Goal: Task Accomplishment & Management: Use online tool/utility

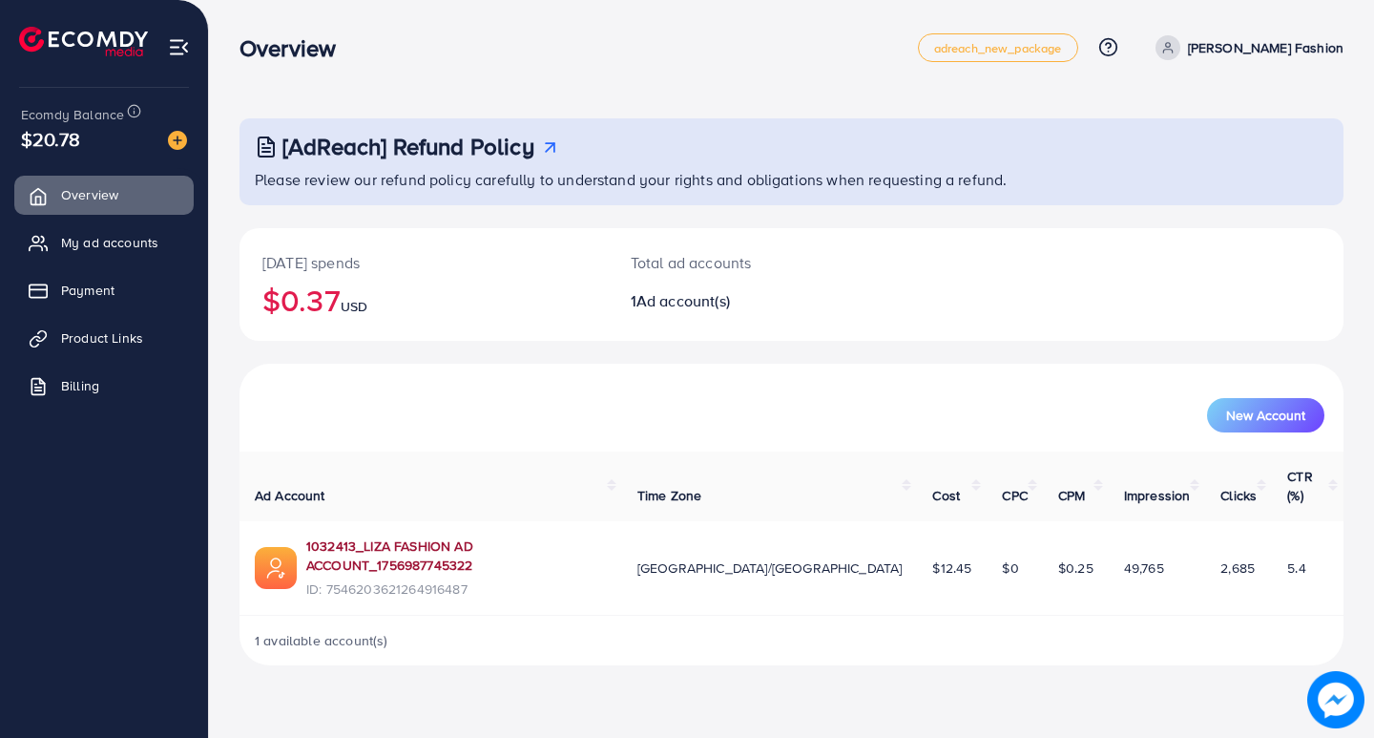
click at [532, 536] on link "1032413_LIZA FASHION AD ACCOUNT_1756987745322" at bounding box center [456, 555] width 301 height 39
click at [88, 335] on span "Product Links" at bounding box center [107, 337] width 82 height 19
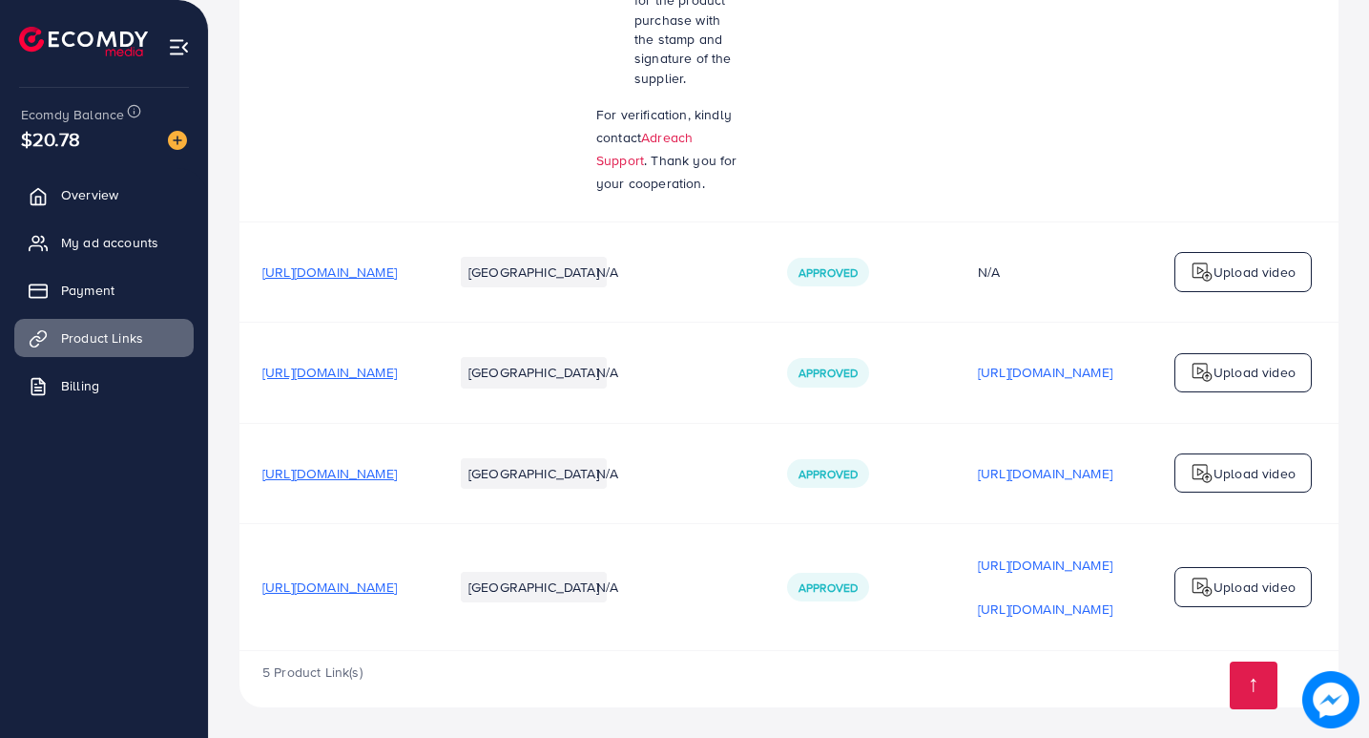
scroll to position [802, 0]
drag, startPoint x: 538, startPoint y: 646, endPoint x: 497, endPoint y: 643, distance: 41.1
click at [430, 643] on td "[URL][DOMAIN_NAME]" at bounding box center [335, 587] width 191 height 128
click at [506, 673] on div "5 Product Link(s)" at bounding box center [789, 678] width 1099 height 55
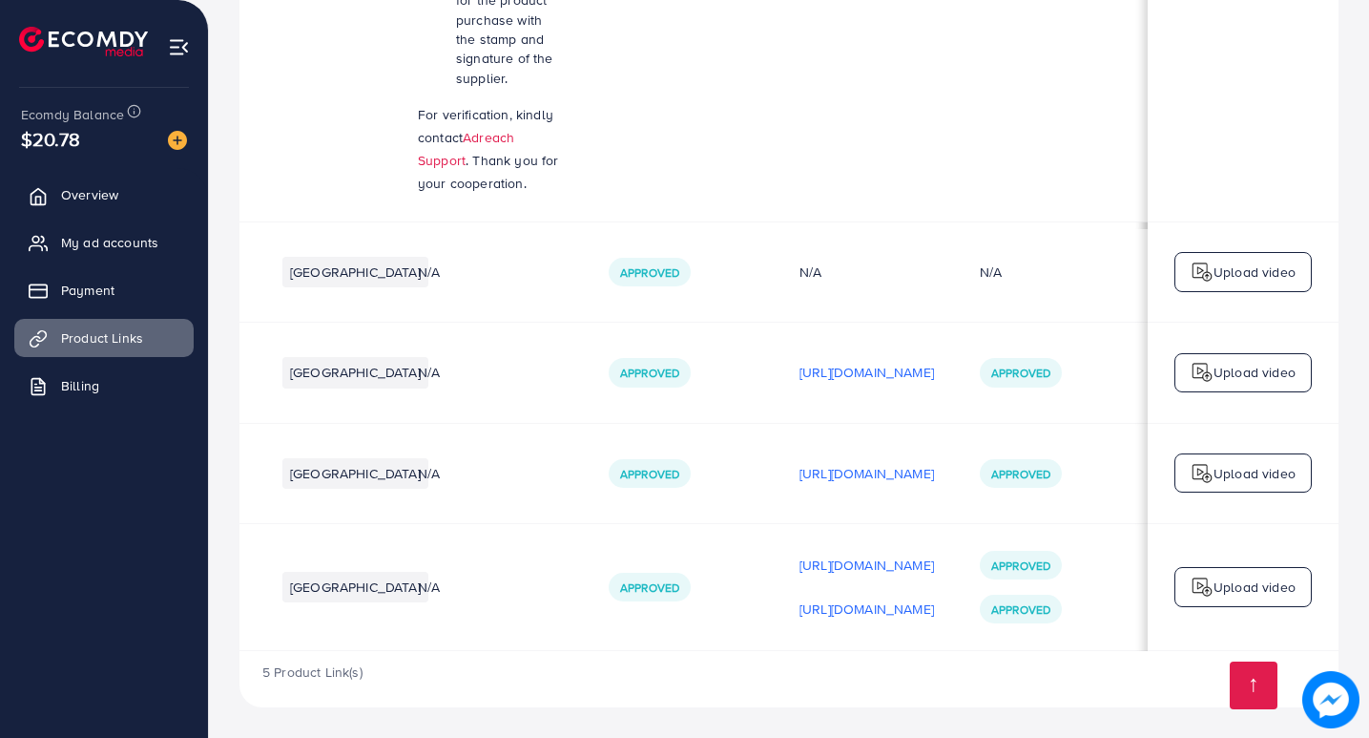
scroll to position [0, 412]
click at [1246, 463] on p "Upload video" at bounding box center [1255, 473] width 82 height 23
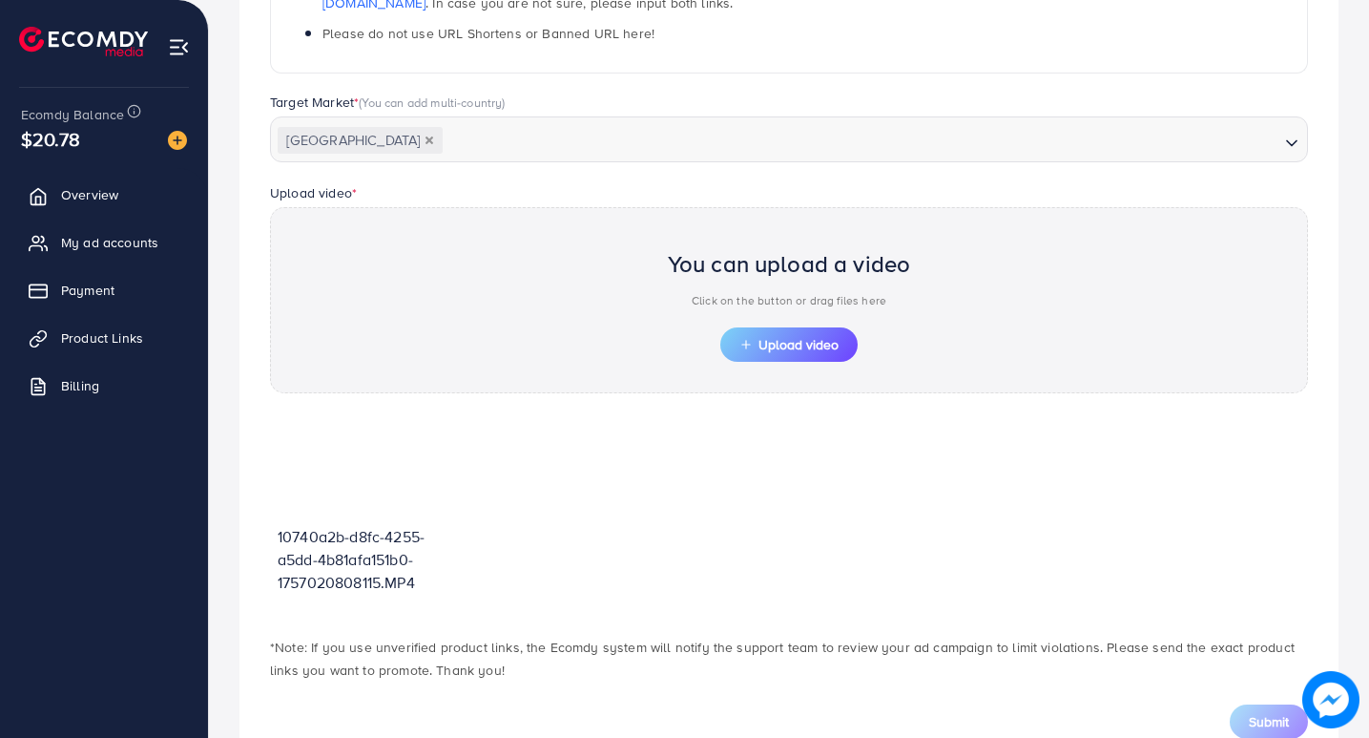
scroll to position [423, 0]
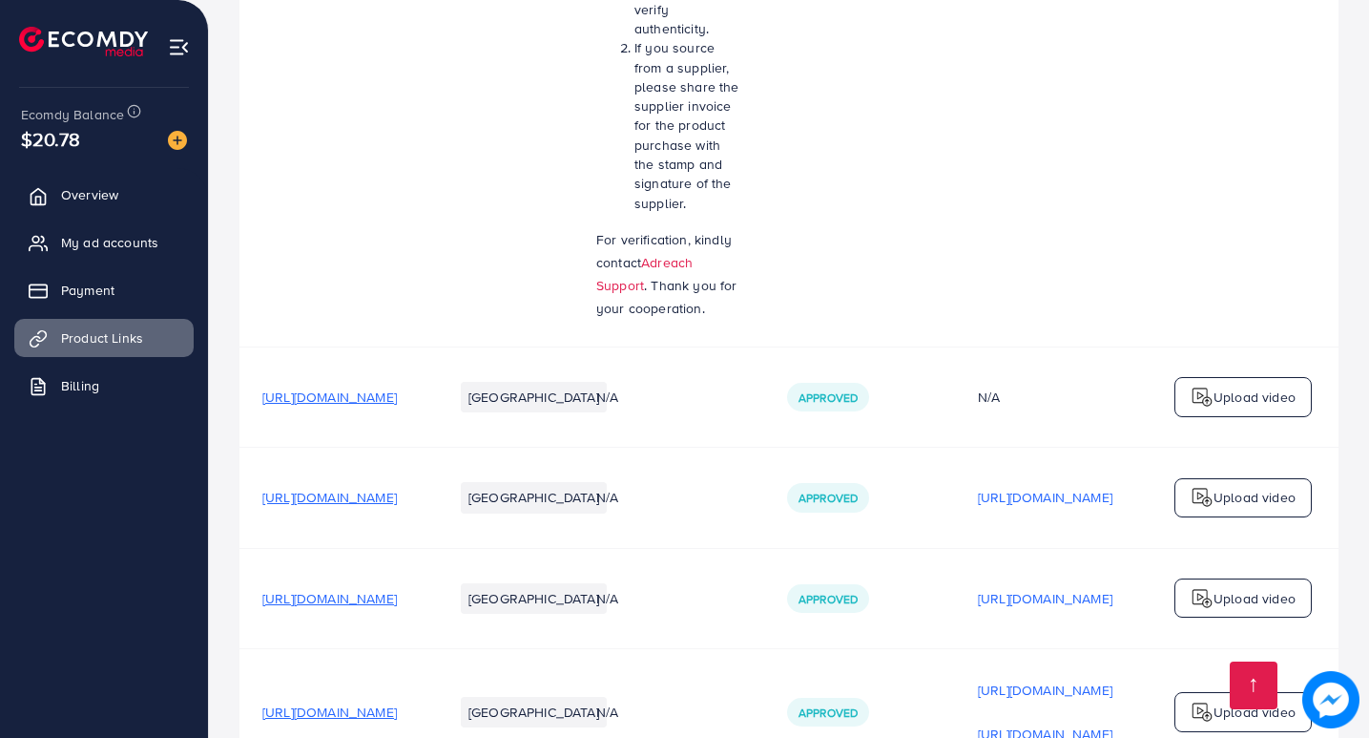
scroll to position [668, 0]
click at [1266, 503] on p "Upload video" at bounding box center [1255, 496] width 82 height 23
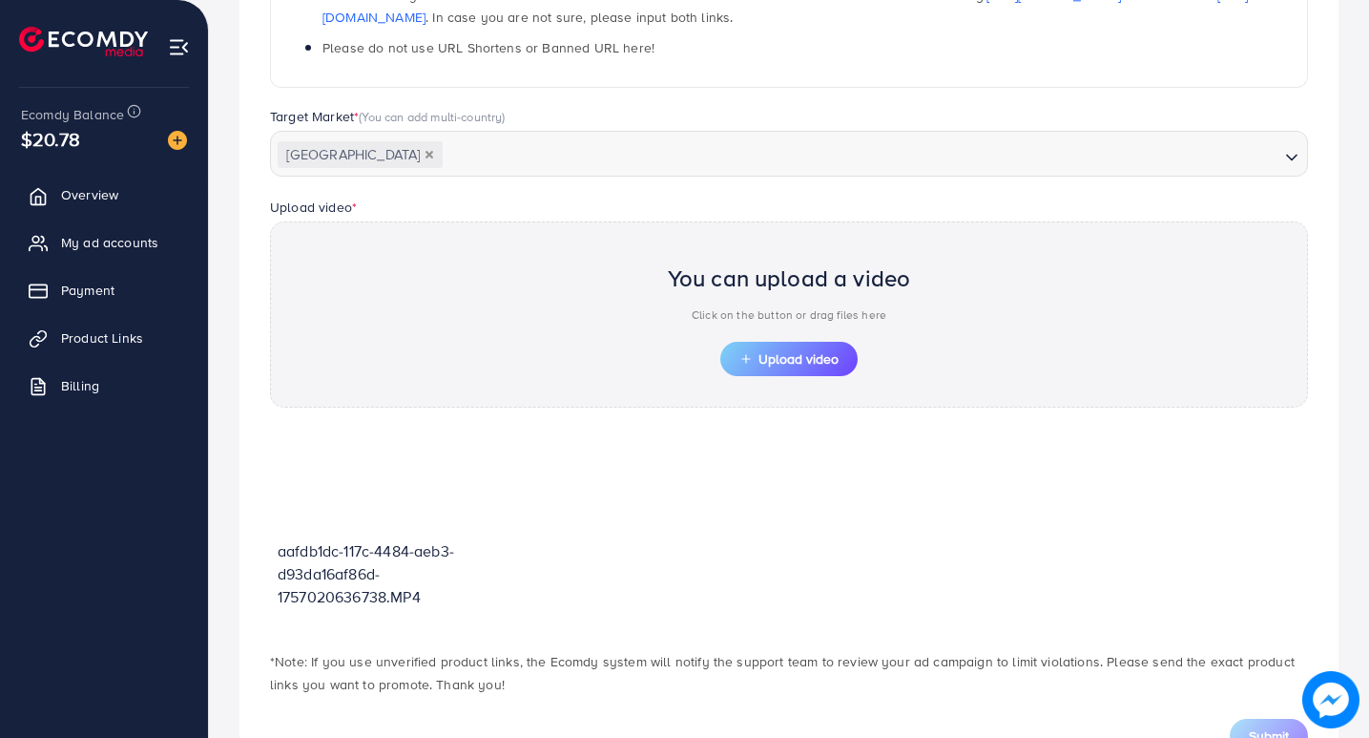
scroll to position [327, 0]
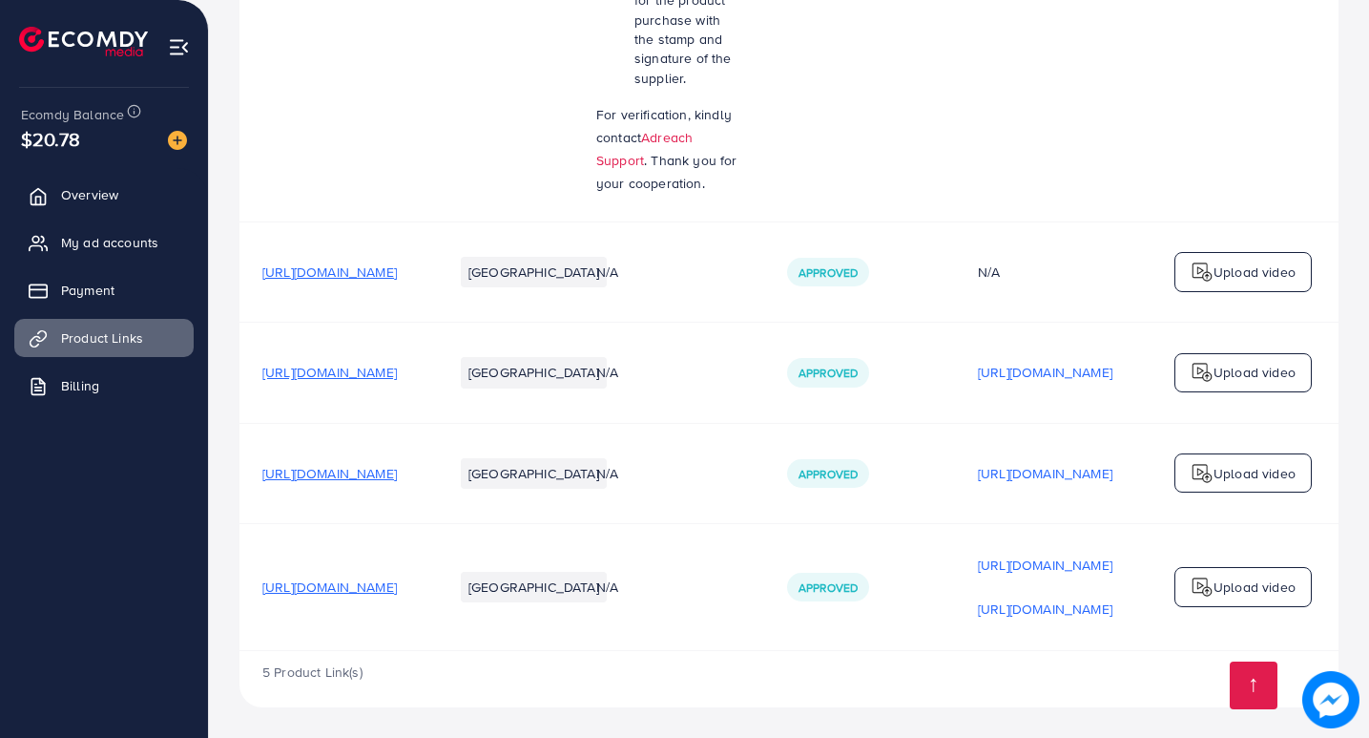
click at [1228, 594] on p "Upload video" at bounding box center [1255, 586] width 82 height 23
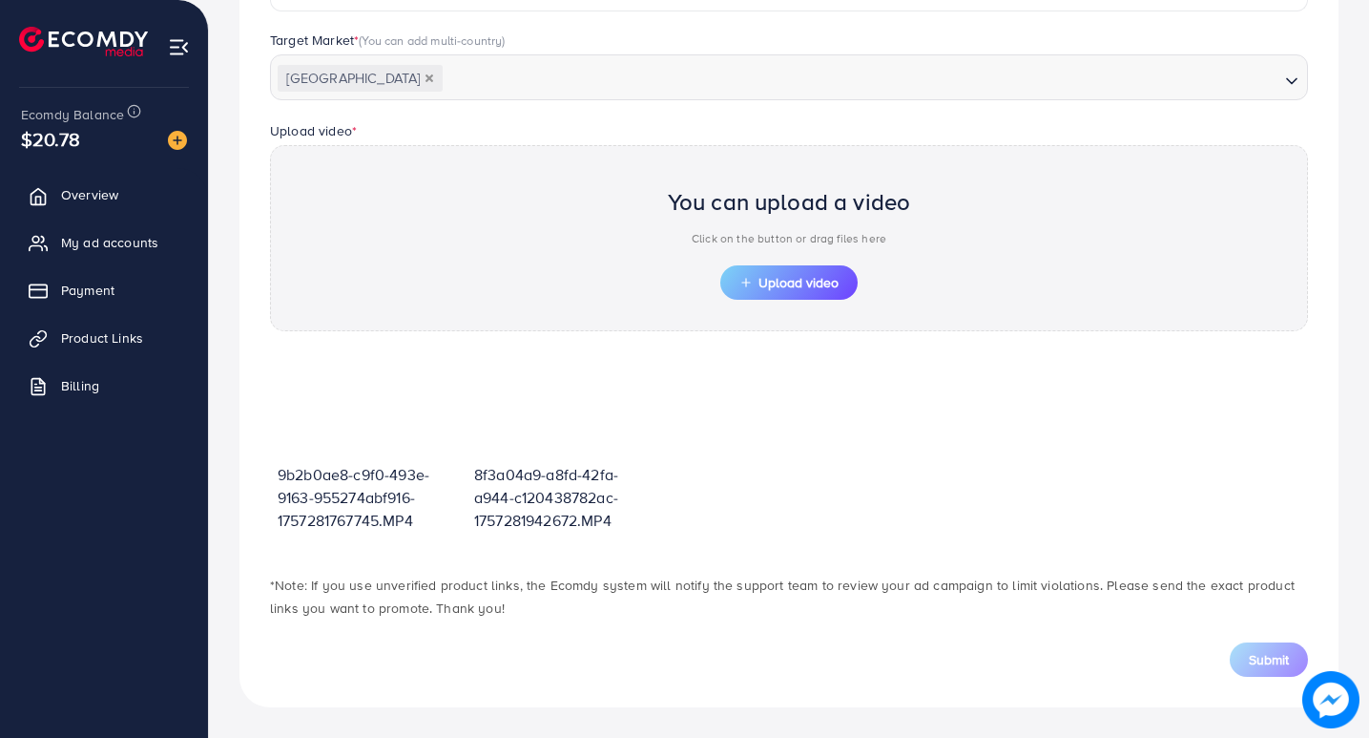
scroll to position [518, 0]
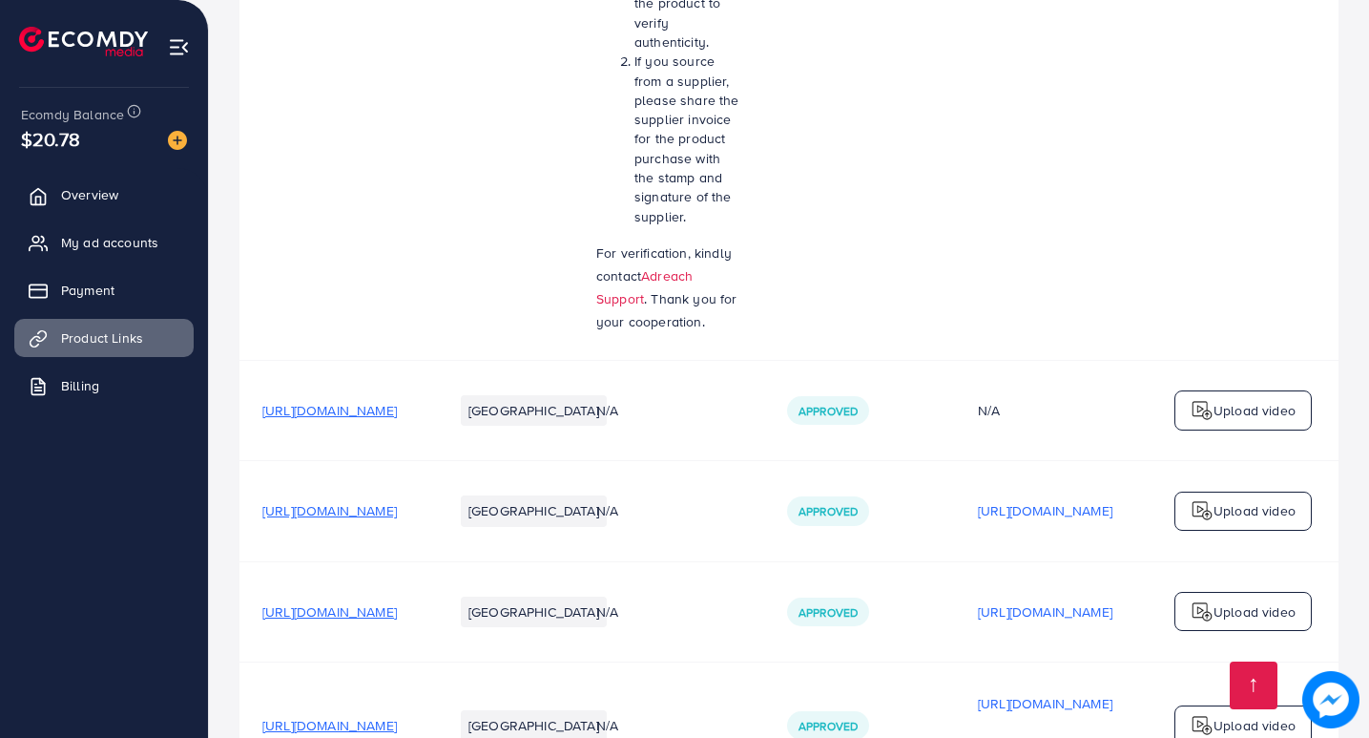
scroll to position [802, 0]
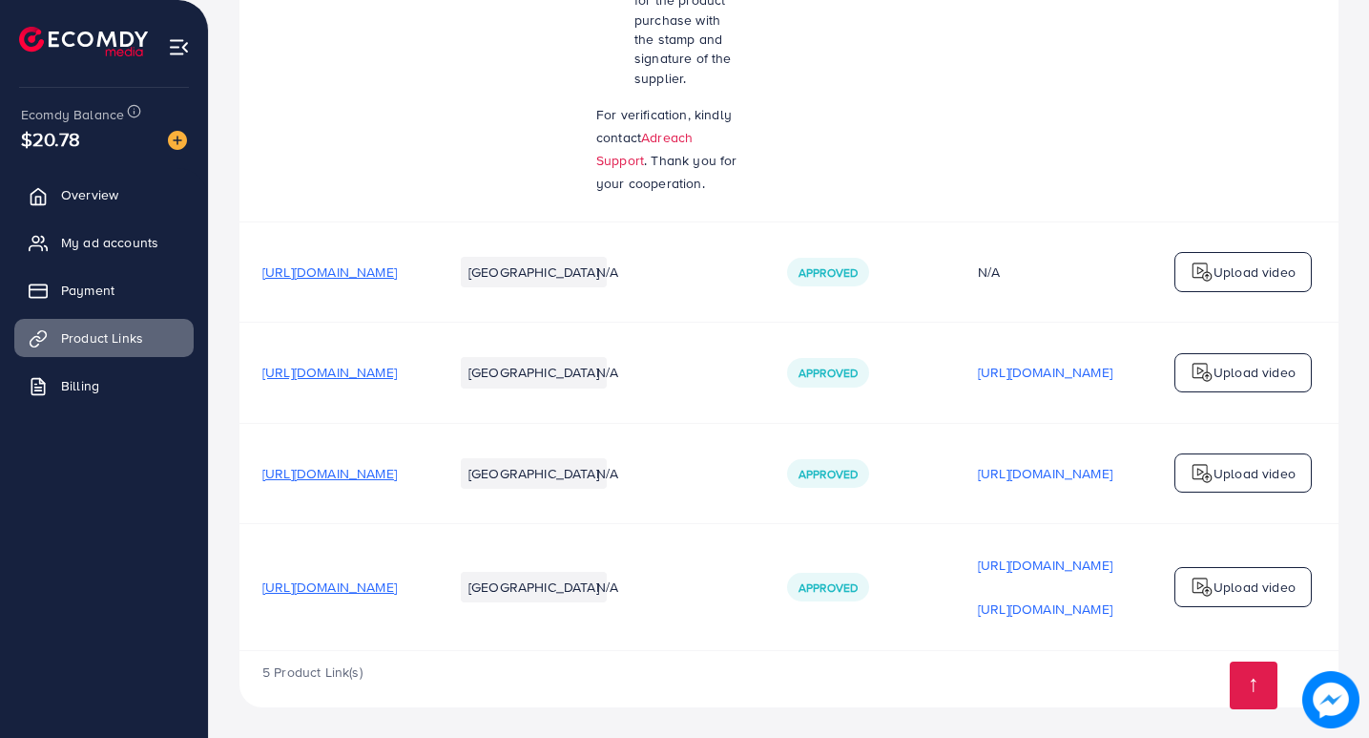
click at [1201, 470] on img at bounding box center [1202, 473] width 23 height 23
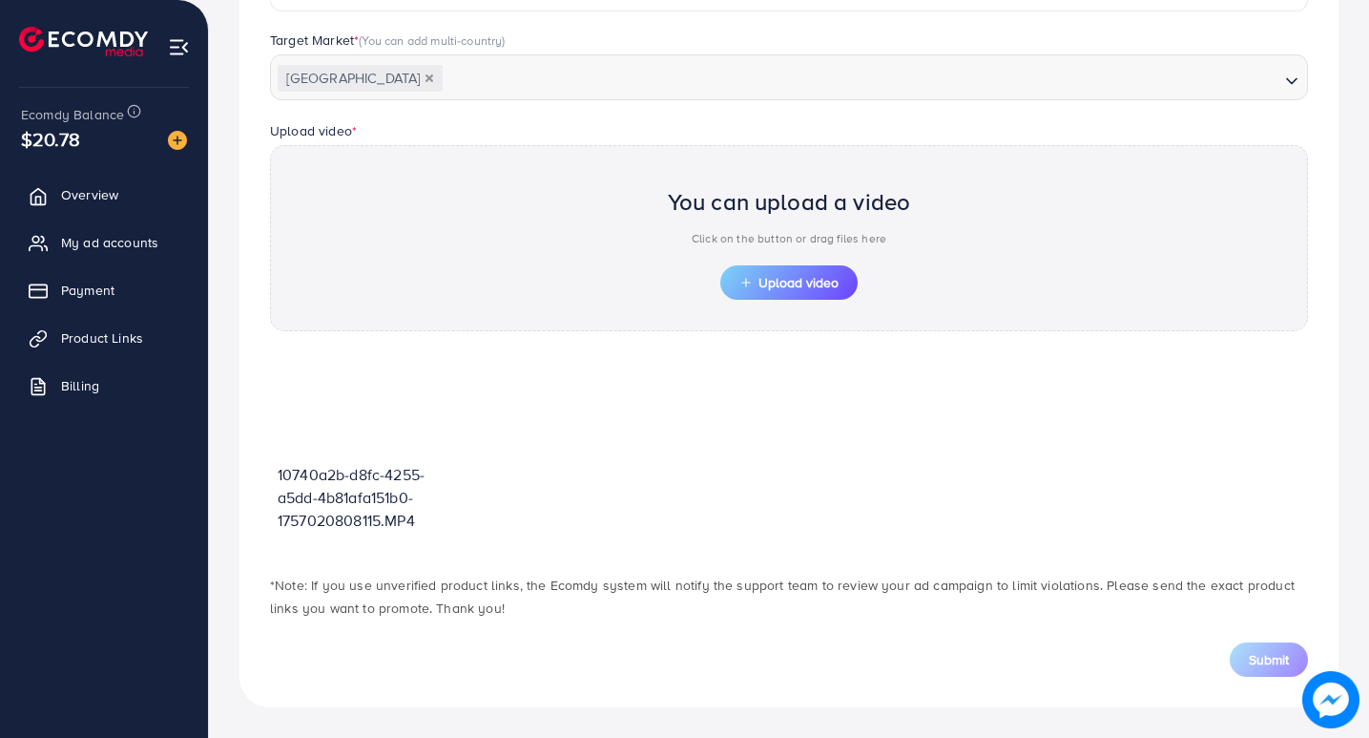
scroll to position [518, 0]
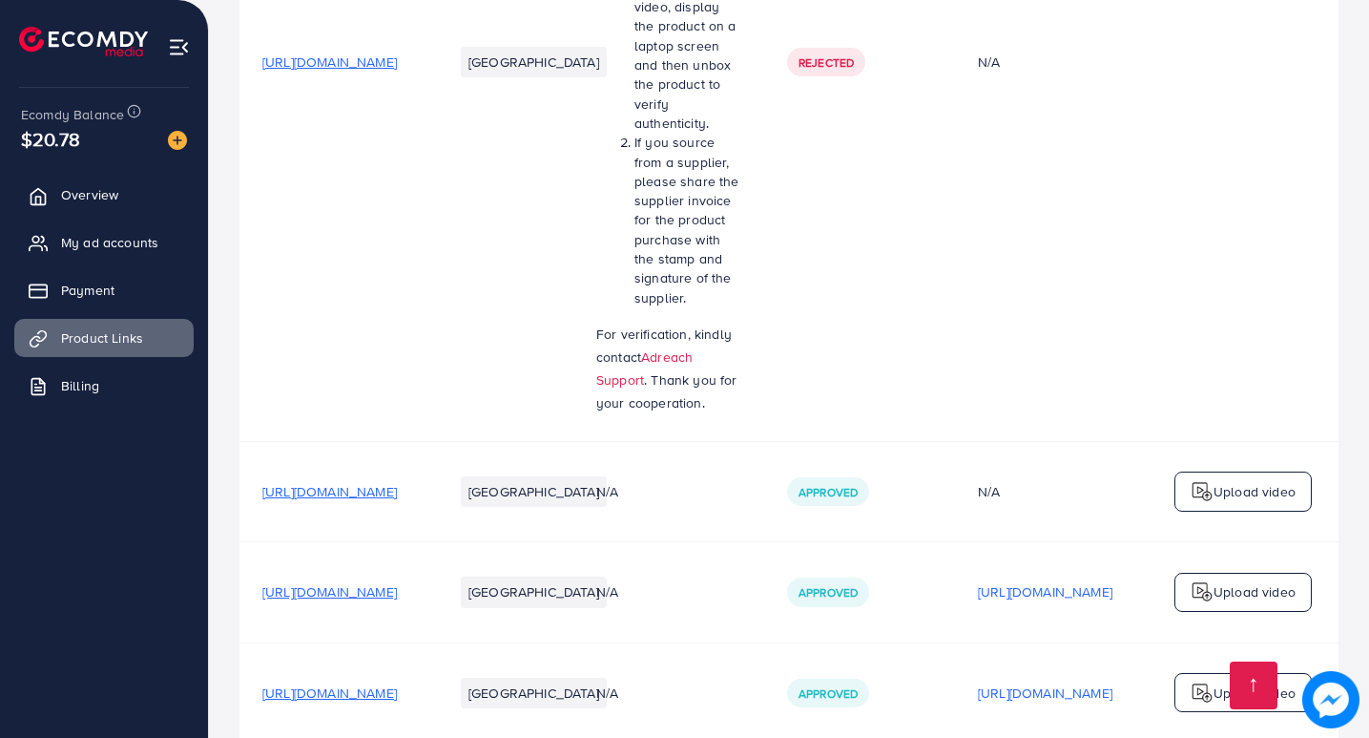
click at [1277, 612] on div "Upload video" at bounding box center [1243, 593] width 137 height 40
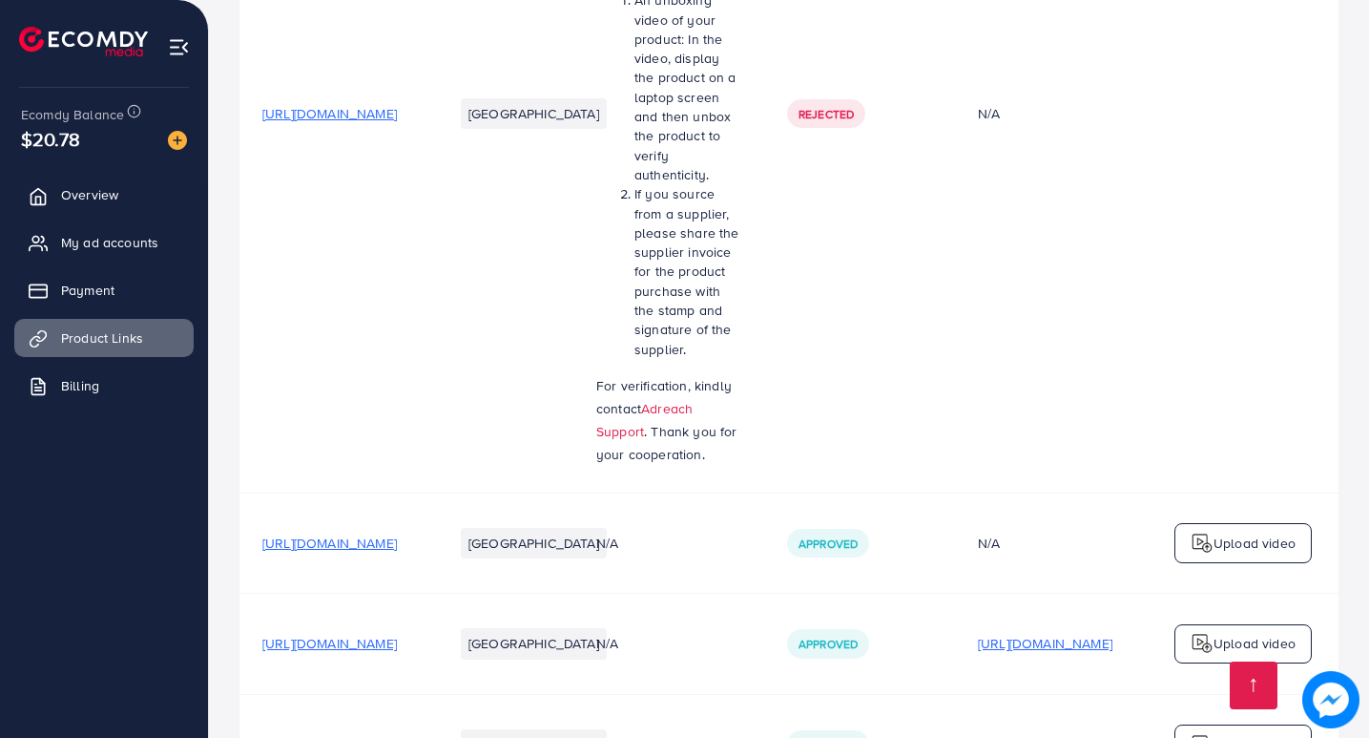
scroll to position [668, 0]
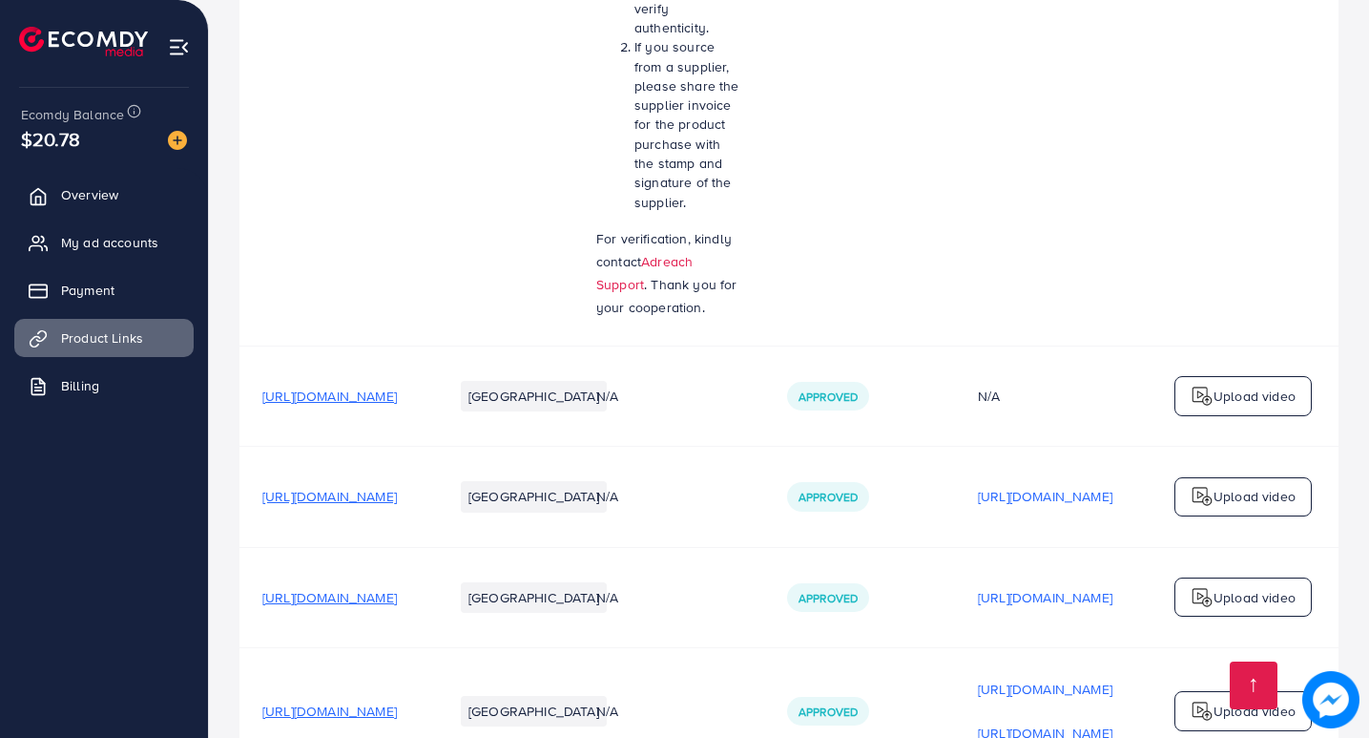
click at [1225, 414] on div "Upload video" at bounding box center [1243, 396] width 137 height 40
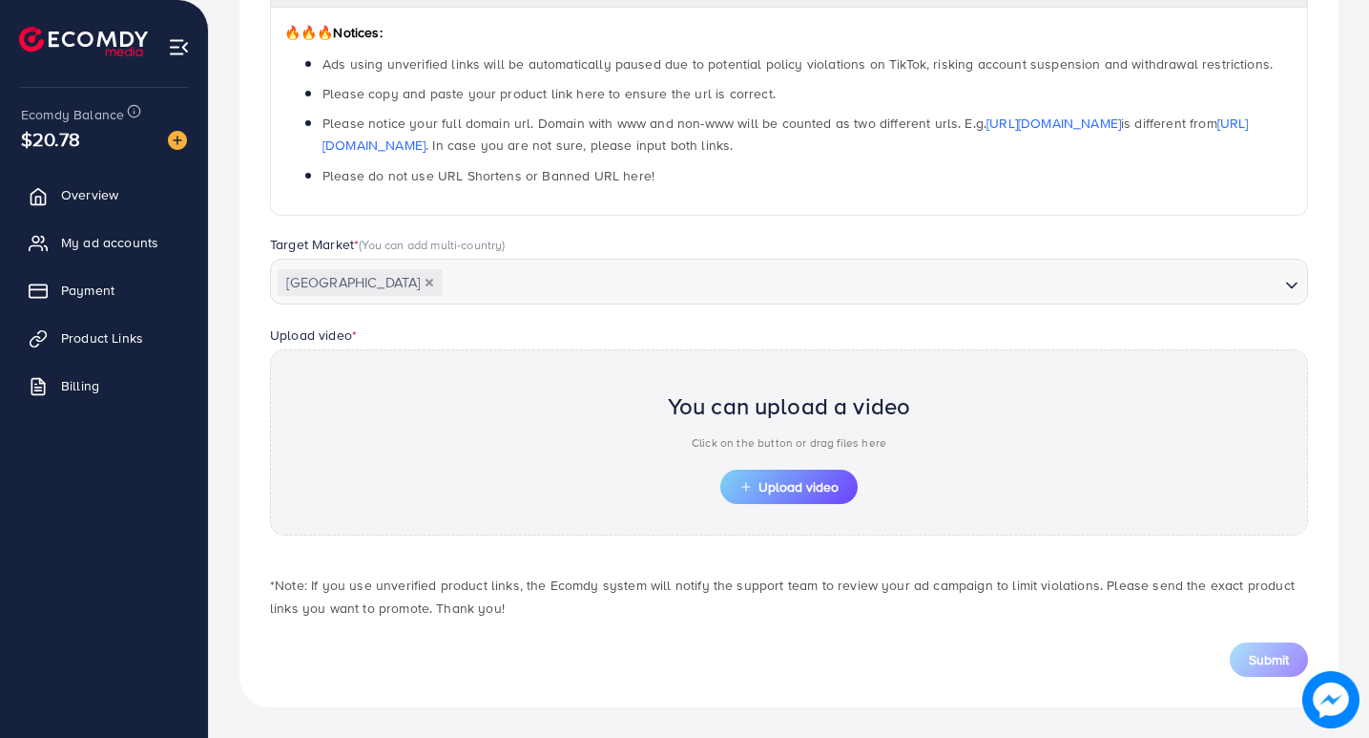
scroll to position [314, 0]
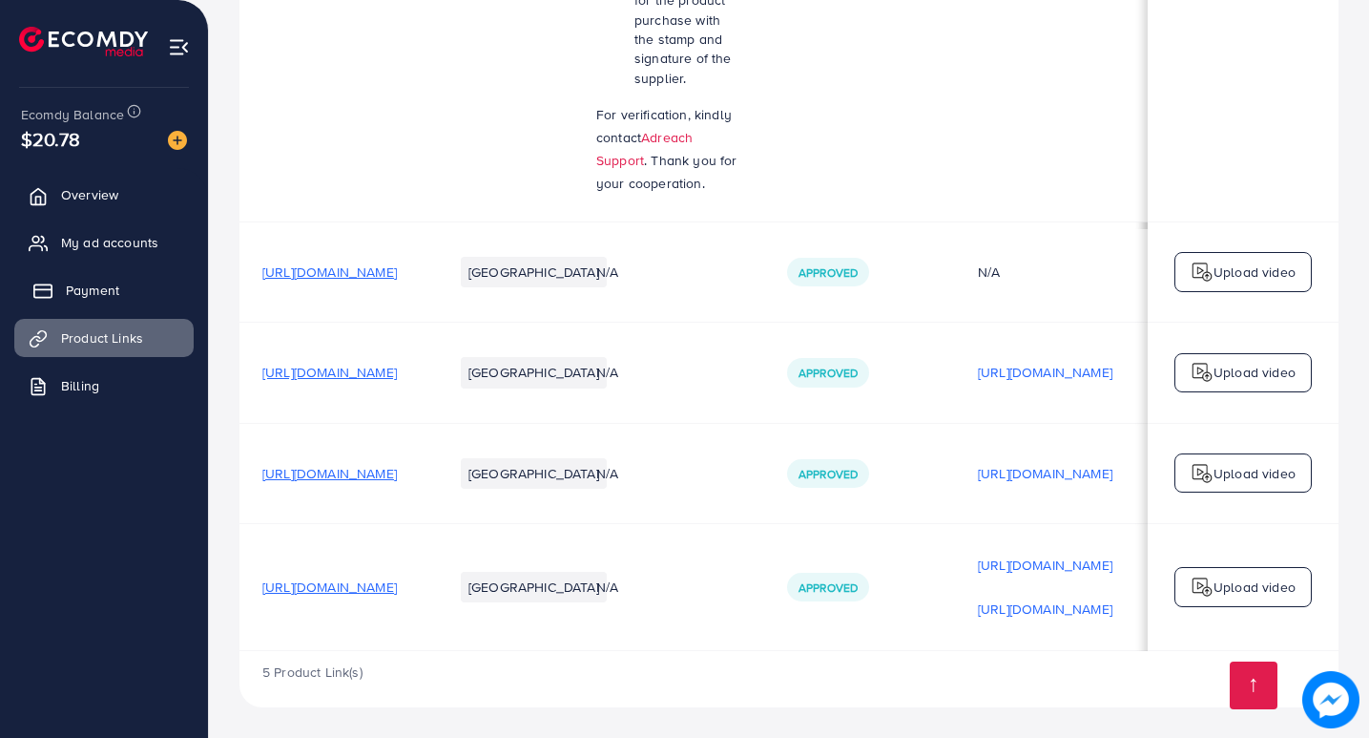
click at [66, 290] on span "Payment" at bounding box center [92, 290] width 53 height 19
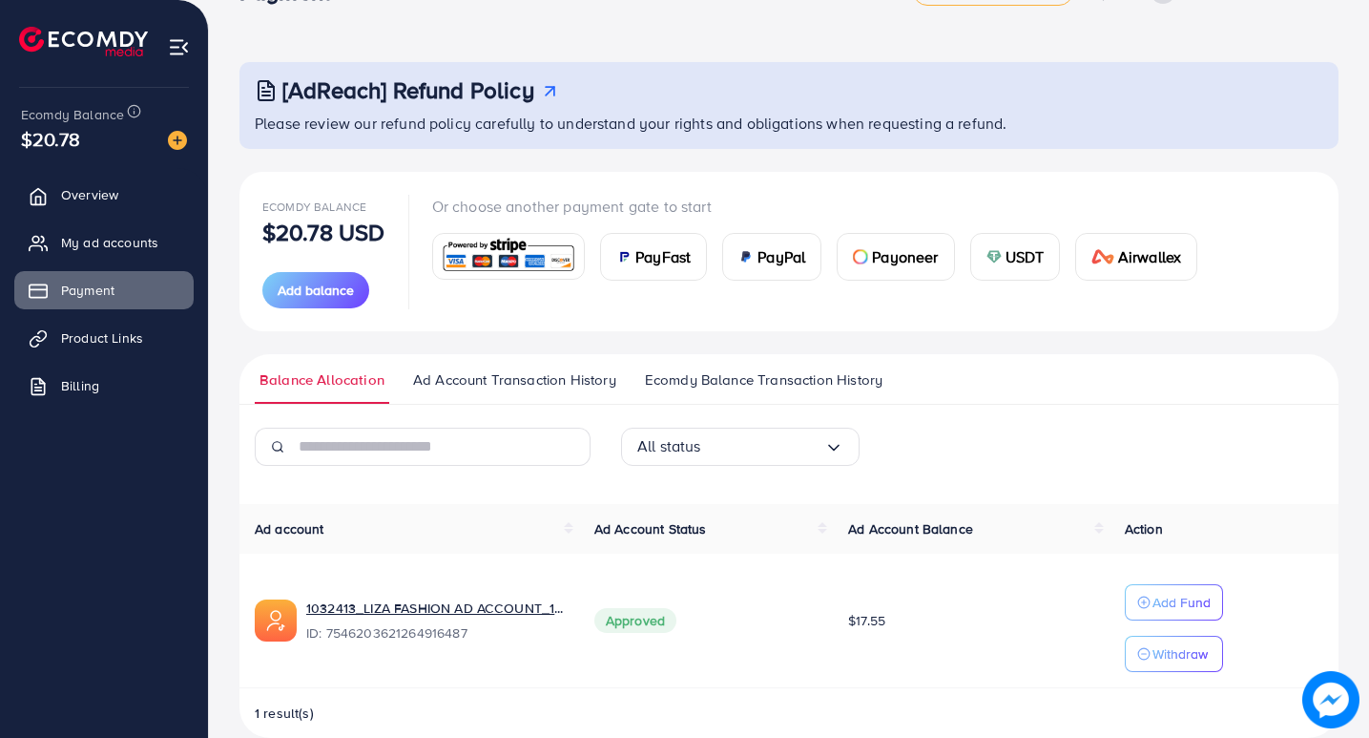
scroll to position [87, 0]
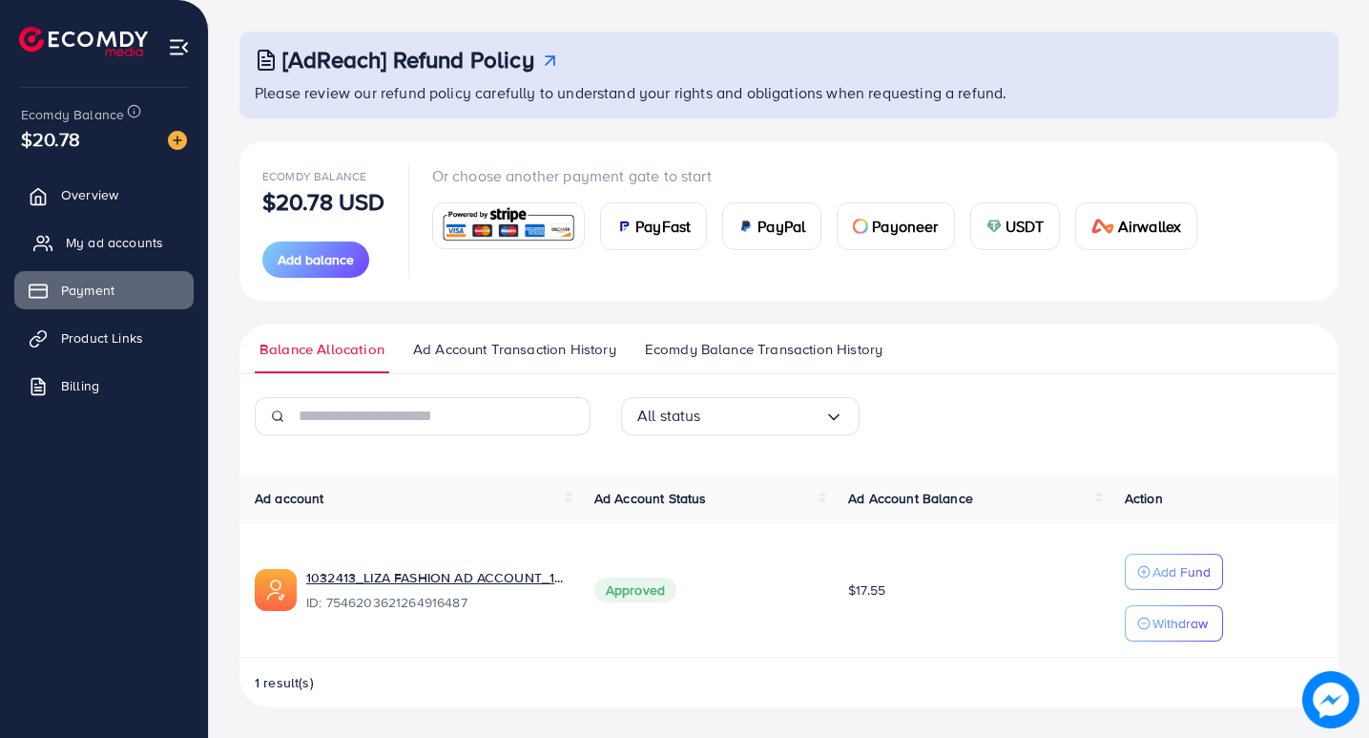
click at [64, 242] on link "My ad accounts" at bounding box center [103, 242] width 179 height 38
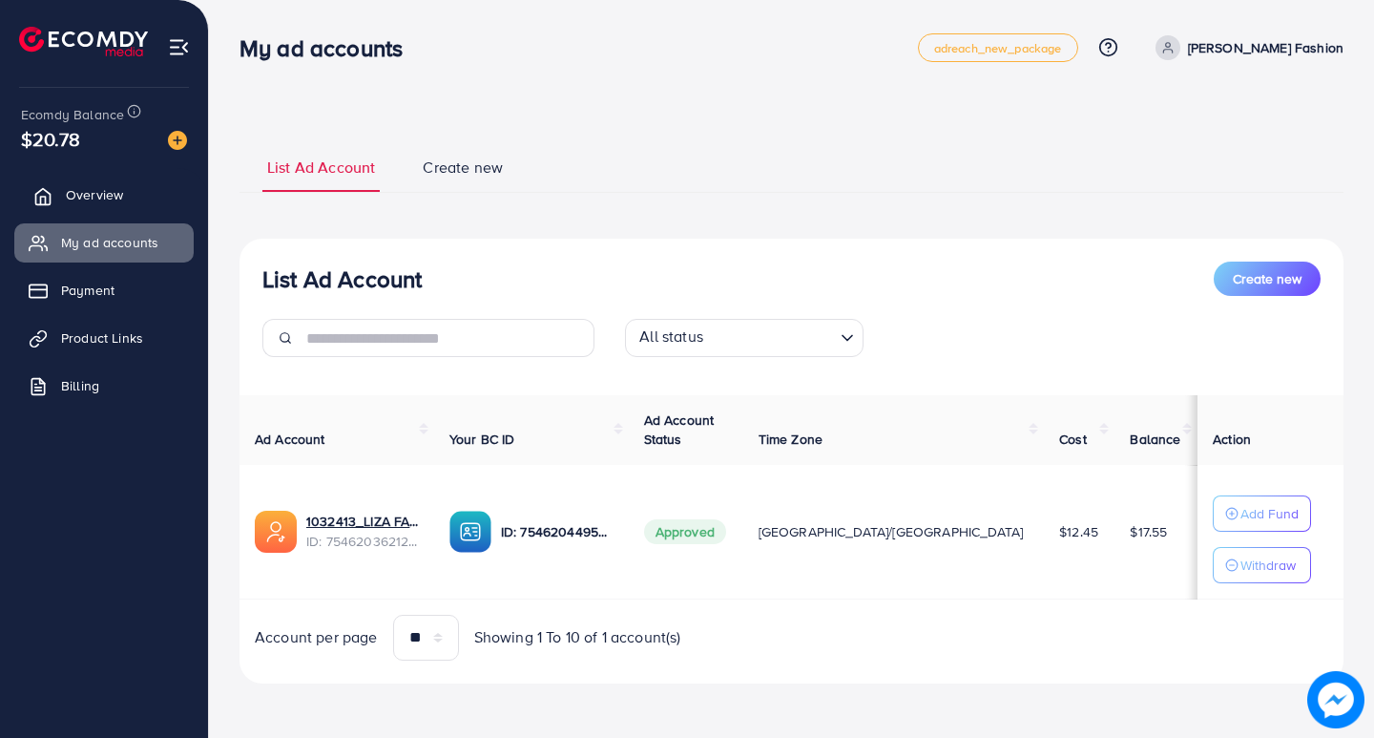
click at [82, 198] on span "Overview" at bounding box center [94, 194] width 57 height 19
